Goal: Task Accomplishment & Management: Complete application form

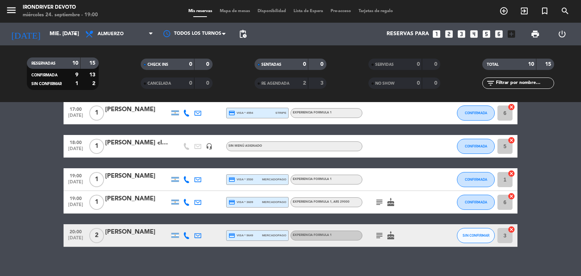
scroll to position [189, 0]
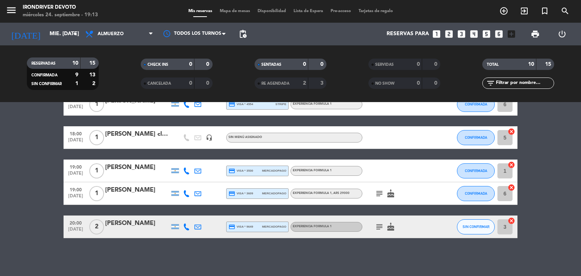
click at [449, 34] on icon "looks_two" at bounding box center [449, 34] width 10 height 10
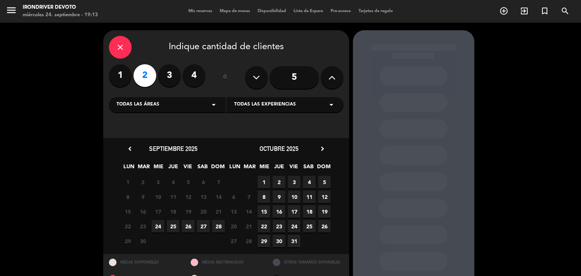
click at [160, 227] on span "24" at bounding box center [158, 226] width 12 height 12
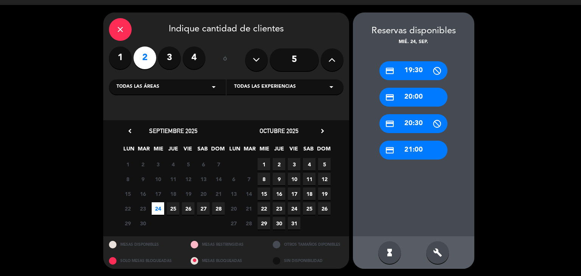
click at [410, 96] on div "credit_card 20:00" at bounding box center [413, 97] width 68 height 19
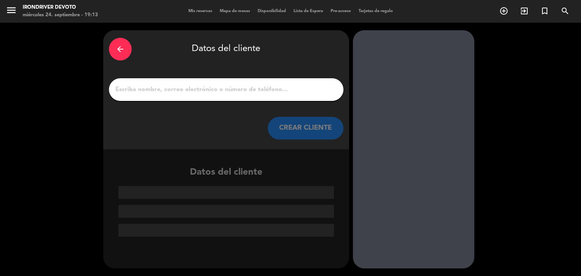
click at [260, 89] on input "1" at bounding box center [226, 89] width 223 height 11
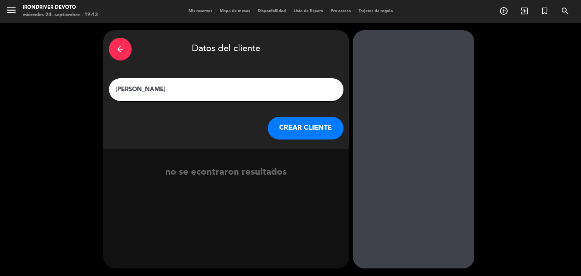
type input "[PERSON_NAME]"
click at [294, 125] on button "CREAR CLIENTE" at bounding box center [306, 128] width 76 height 23
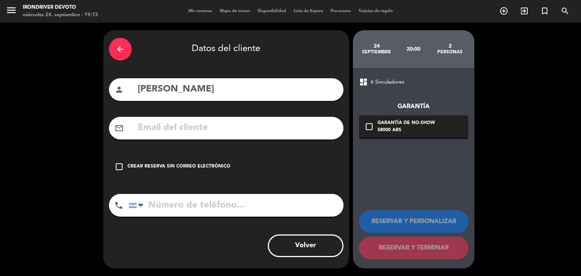
click at [154, 140] on div "arrow_back Datos del cliente person [PERSON_NAME] mail_outline check_box_outlin…" at bounding box center [226, 149] width 246 height 238
click at [162, 126] on input "text" at bounding box center [237, 128] width 201 height 16
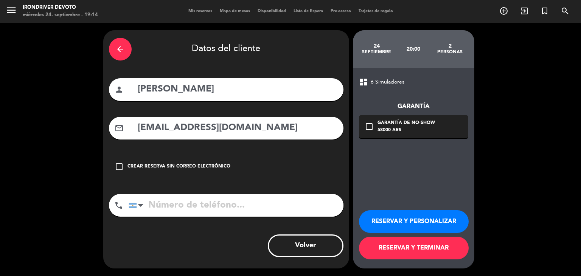
type input "[EMAIL_ADDRESS][DOMAIN_NAME]"
click at [182, 207] on input "tel" at bounding box center [236, 205] width 215 height 23
type input "1156526370"
click at [394, 252] on button "RESERVAR Y TERMINAR" at bounding box center [414, 248] width 110 height 23
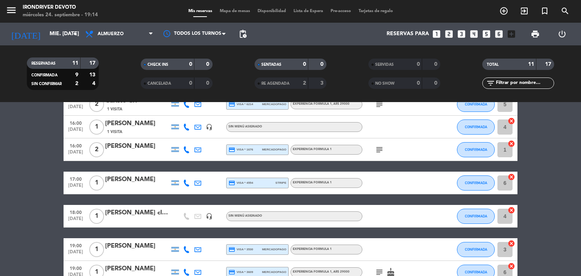
scroll to position [189, 0]
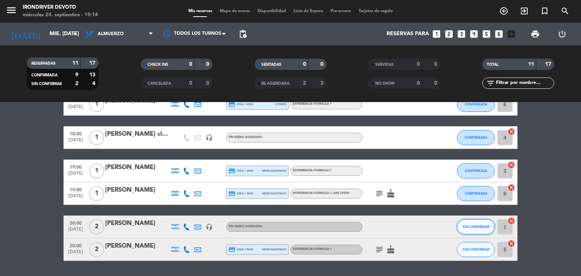
click at [484, 225] on span "SIN CONFIRMAR" at bounding box center [476, 227] width 27 height 4
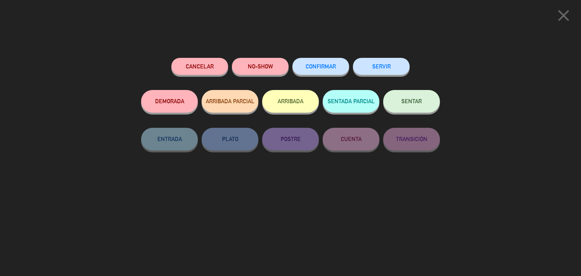
click at [325, 71] on button "CONFIRMAR" at bounding box center [320, 66] width 57 height 17
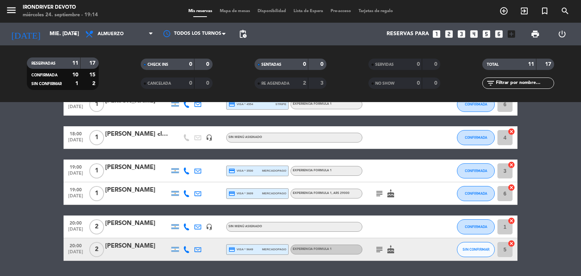
click at [189, 225] on icon at bounding box center [186, 227] width 7 height 7
click at [190, 216] on span "content_paste" at bounding box center [193, 214] width 6 height 6
click at [38, 196] on bookings-row "14:00 [DATE] 2 2 [PERSON_NAME] (a saldar $33k) headset_mic Sin menú asignado CO…" at bounding box center [290, 104] width 581 height 313
click at [466, 251] on span "SIN CONFIRMAR" at bounding box center [476, 249] width 27 height 4
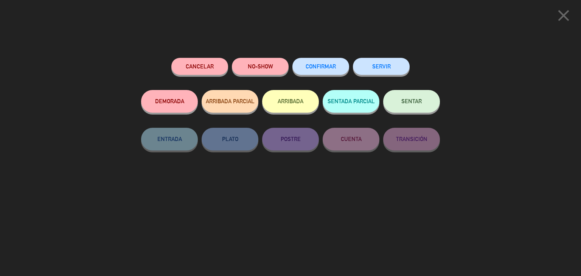
click at [331, 65] on span "CONFIRMAR" at bounding box center [321, 66] width 30 height 6
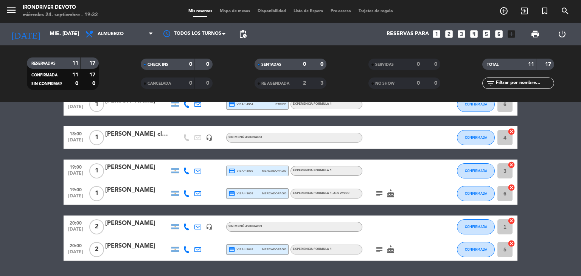
scroll to position [113, 0]
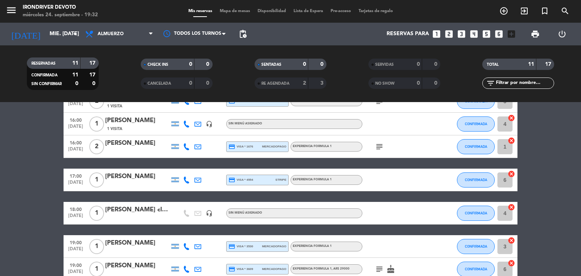
click at [126, 207] on div "[PERSON_NAME] clase (3/9 - 24/9) seña 5k" at bounding box center [137, 210] width 64 height 10
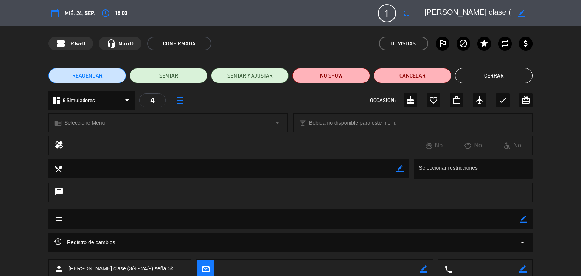
click at [519, 15] on icon "border_color" at bounding box center [521, 13] width 7 height 7
click at [524, 12] on icon at bounding box center [521, 13] width 7 height 7
click at [492, 75] on button "Cerrar" at bounding box center [494, 75] width 78 height 15
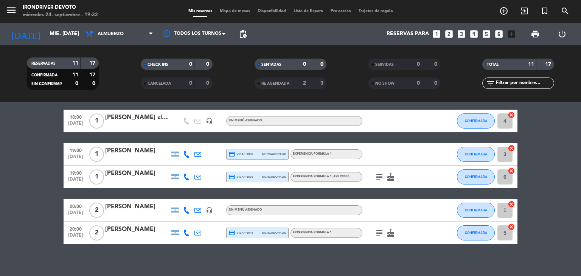
scroll to position [212, 0]
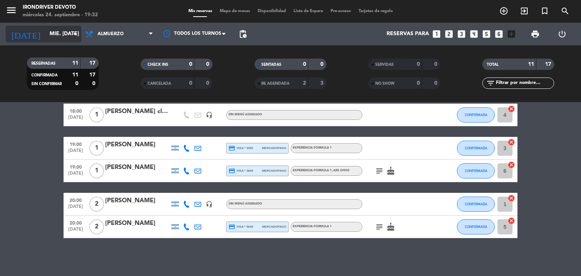
click at [46, 40] on input "mié. [DATE]" at bounding box center [82, 34] width 72 height 14
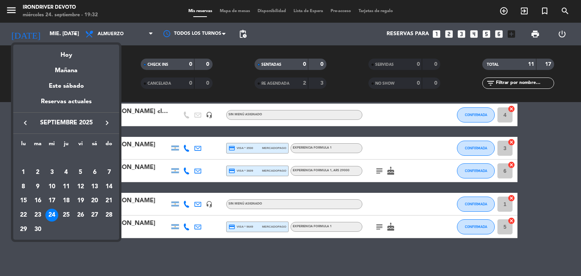
click at [436, 35] on div at bounding box center [290, 138] width 581 height 276
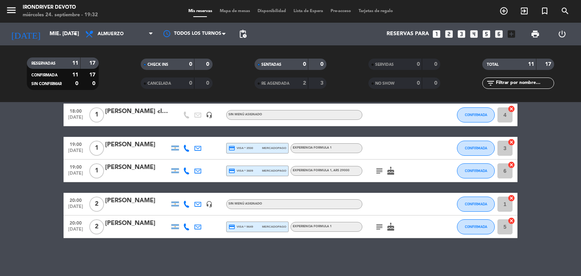
click at [436, 35] on icon "looks_one" at bounding box center [437, 34] width 10 height 10
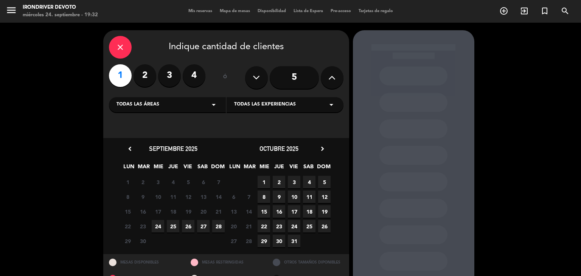
click at [262, 185] on span "1" at bounding box center [264, 182] width 12 height 12
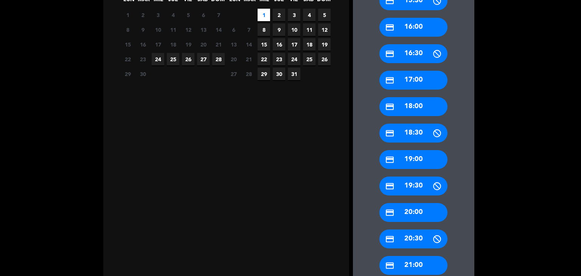
scroll to position [169, 0]
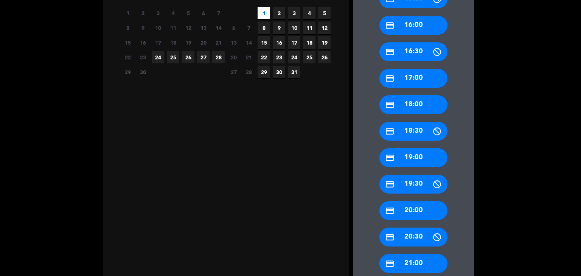
click at [429, 102] on div "credit_card 18:00" at bounding box center [413, 104] width 68 height 19
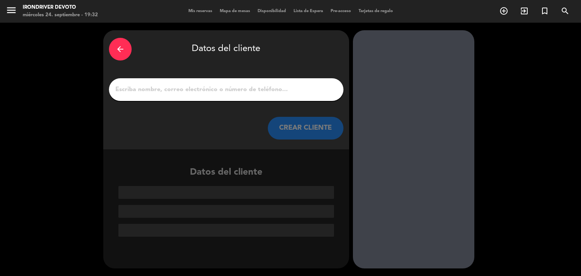
click at [278, 89] on input "1" at bounding box center [226, 89] width 223 height 11
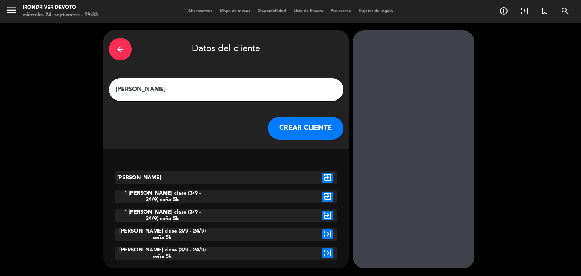
type input "[PERSON_NAME]"
click at [294, 132] on button "CREAR CLIENTE" at bounding box center [306, 128] width 76 height 23
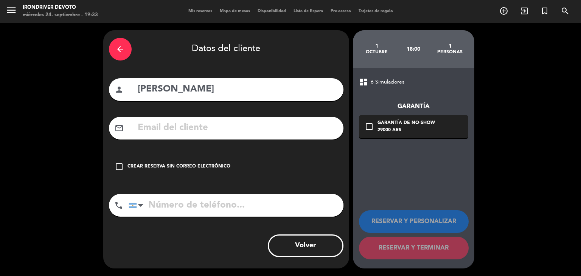
click at [219, 132] on input "text" at bounding box center [237, 128] width 201 height 16
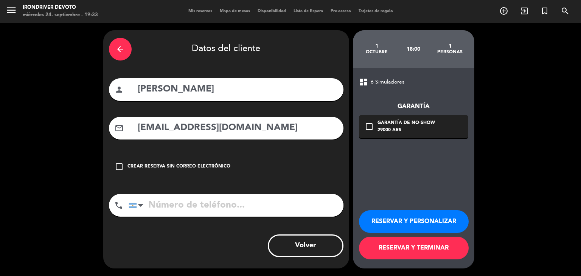
type input "[EMAIL_ADDRESS][DOMAIN_NAME]"
click at [202, 199] on input "tel" at bounding box center [236, 205] width 215 height 23
type input "1169047748"
click at [418, 249] on button "RESERVAR Y TERMINAR" at bounding box center [414, 248] width 110 height 23
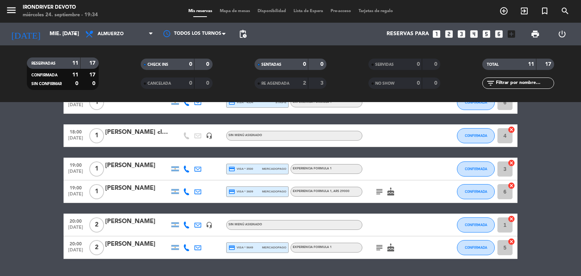
scroll to position [174, 0]
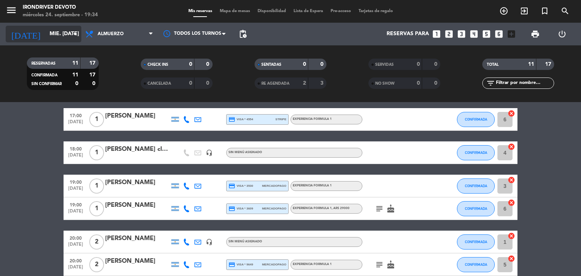
click at [46, 40] on input "mié. [DATE]" at bounding box center [82, 34] width 72 height 14
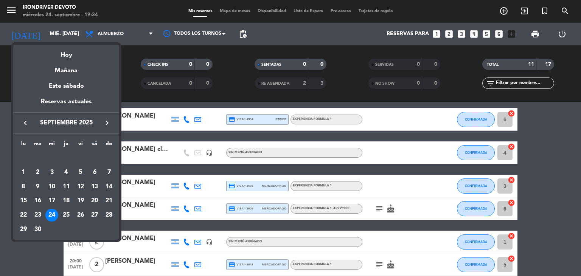
click at [104, 123] on icon "keyboard_arrow_right" at bounding box center [107, 122] width 9 height 9
click at [53, 170] on div "1" at bounding box center [51, 172] width 13 height 13
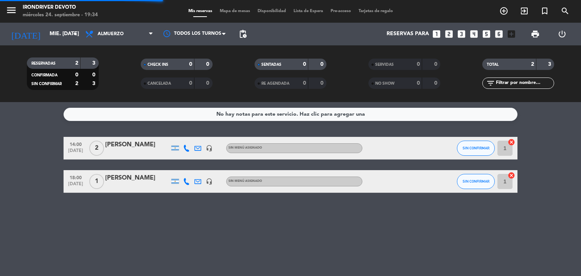
scroll to position [0, 0]
click at [311, 182] on div "Sin menú asignado" at bounding box center [294, 182] width 136 height 10
click at [346, 211] on div "No hay notas para este servicio. Haz clic para agregar una 14:00 [DATE] 2 [PERS…" at bounding box center [290, 189] width 581 height 174
click at [61, 28] on input "mié. [DATE]" at bounding box center [82, 34] width 72 height 14
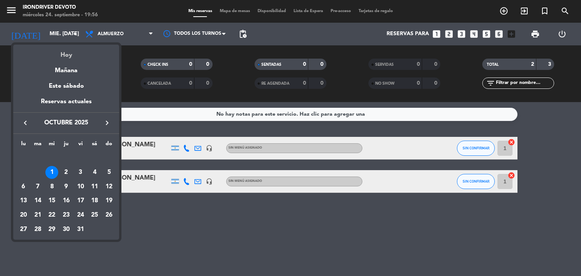
click at [61, 52] on div "Hoy" at bounding box center [66, 53] width 106 height 16
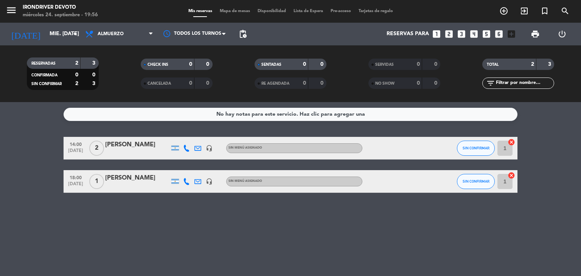
type input "mié. [DATE]"
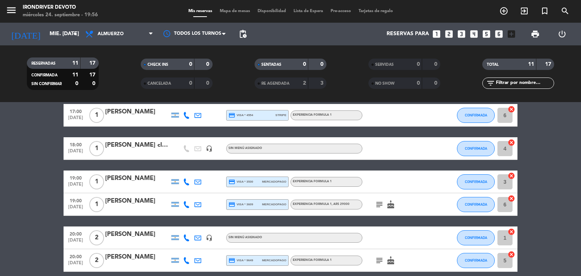
scroll to position [189, 0]
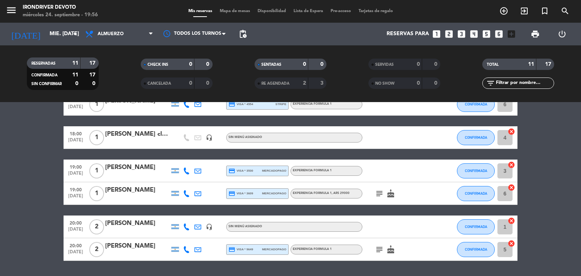
click at [298, 174] on div "Experiencia Formula 1" at bounding box center [326, 171] width 72 height 10
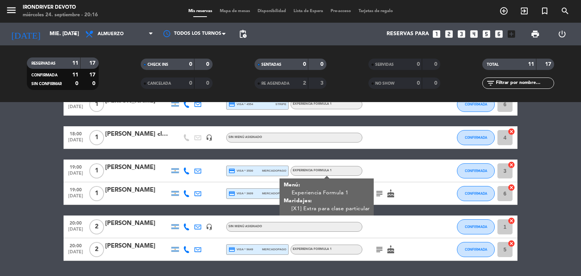
click at [395, 194] on icon "cake" at bounding box center [390, 193] width 9 height 9
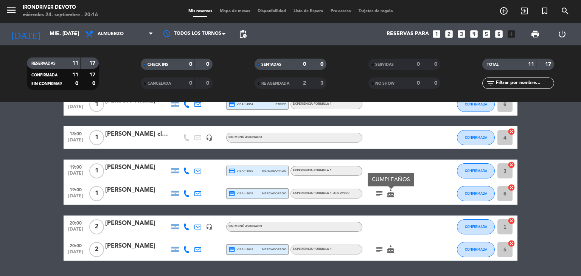
click at [383, 193] on icon "subject" at bounding box center [379, 193] width 9 height 9
